Goal: Go to known website: Go to known website

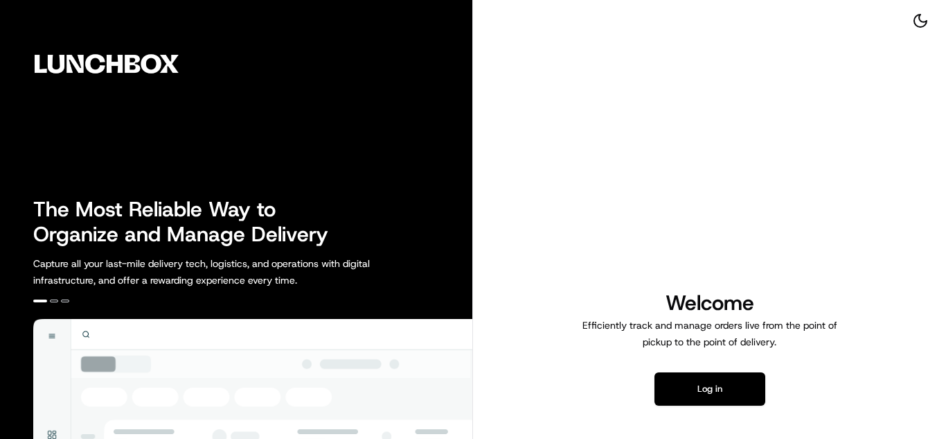
click at [691, 405] on div "Welcome Efficiently track and manage orders live from the point of pickup to th…" at bounding box center [709, 347] width 473 height 694
click at [696, 400] on button "Log in" at bounding box center [710, 388] width 111 height 33
